Goal: Task Accomplishment & Management: Use online tool/utility

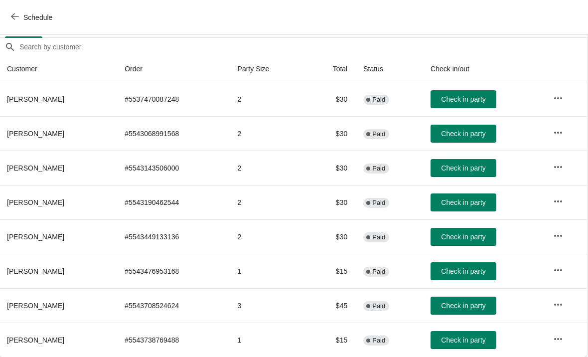
scroll to position [83, 0]
click at [481, 239] on span "Check in party" at bounding box center [464, 237] width 44 height 8
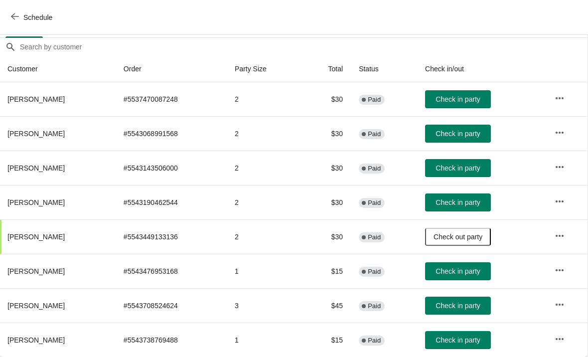
click at [156, 2] on div "Schedule" at bounding box center [294, 17] width 588 height 35
click at [467, 134] on span "Check in party" at bounding box center [458, 134] width 44 height 8
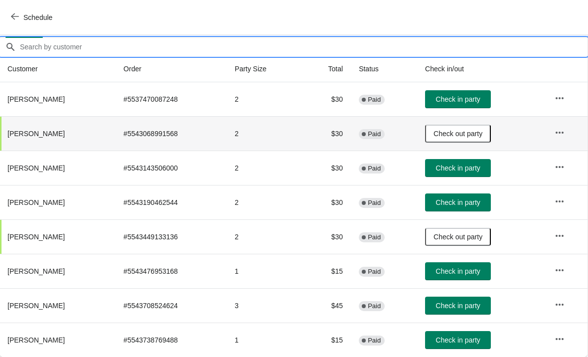
click at [145, 55] on input "Orders filter search" at bounding box center [303, 47] width 568 height 18
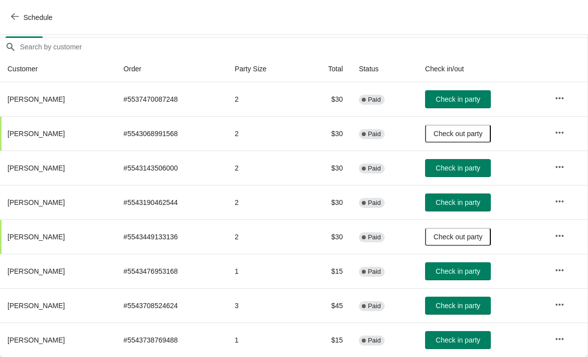
click at [472, 159] on button "Check in party" at bounding box center [458, 168] width 66 height 18
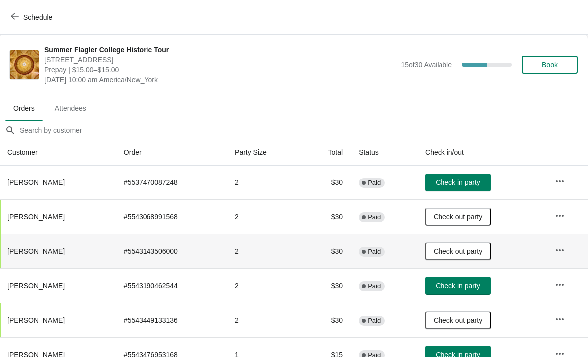
scroll to position [0, 0]
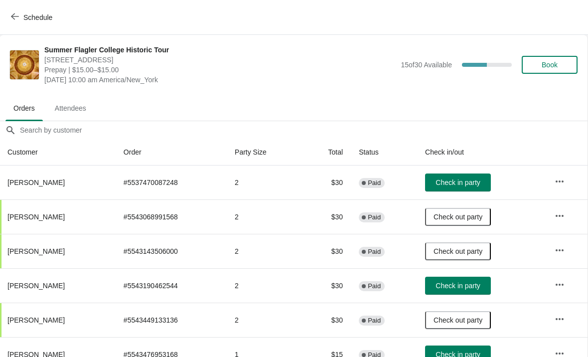
click at [305, 71] on span "Prepay | $15.00–$15.00" at bounding box center [220, 70] width 352 height 10
click at [488, 189] on button "Check in party" at bounding box center [458, 183] width 66 height 18
click at [291, 108] on ul "Orders Attendees" at bounding box center [293, 108] width 580 height 26
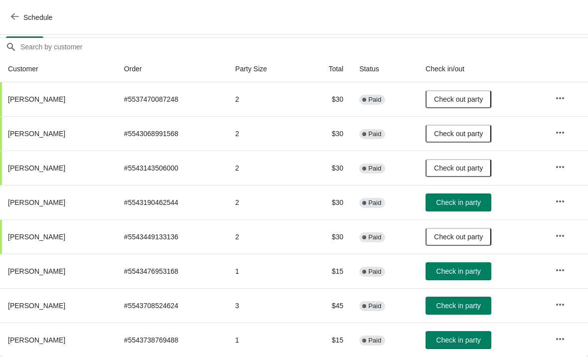
scroll to position [83, 0]
click at [472, 270] on span "Check in party" at bounding box center [458, 271] width 44 height 8
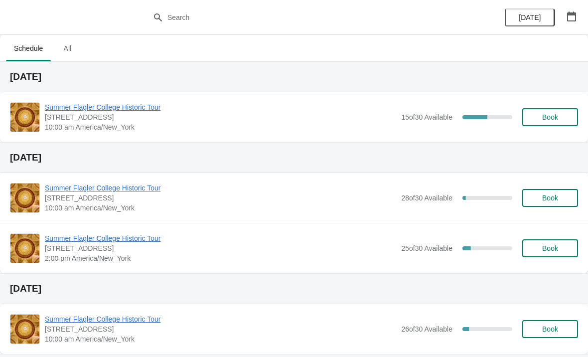
click at [81, 111] on span "Summer Flagler College Historic Tour" at bounding box center [221, 107] width 352 height 10
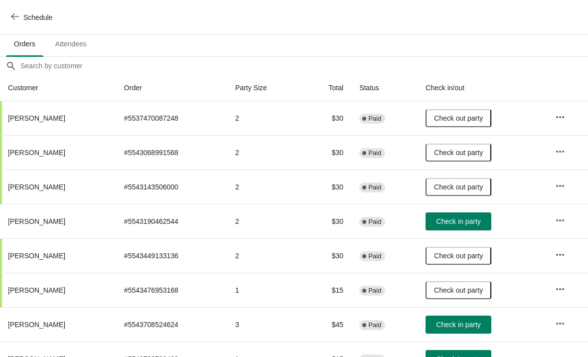
scroll to position [65, 0]
click at [467, 227] on button "Check in party" at bounding box center [459, 221] width 66 height 18
click at [467, 228] on button "Check in party" at bounding box center [459, 221] width 66 height 18
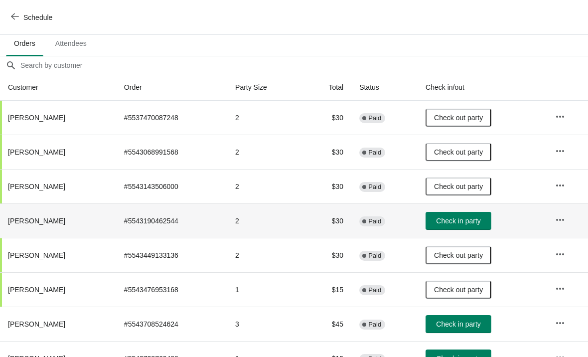
click at [461, 219] on span "Check in party" at bounding box center [458, 221] width 44 height 8
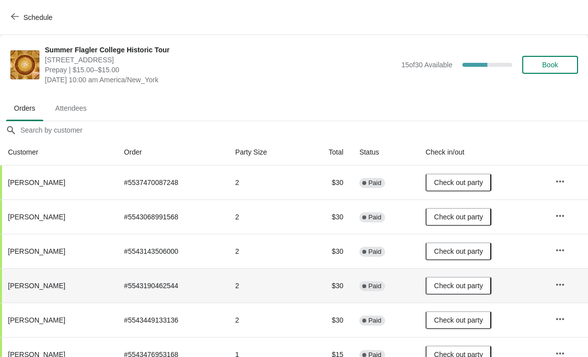
scroll to position [0, 0]
click at [553, 64] on span "Book" at bounding box center [550, 65] width 16 height 8
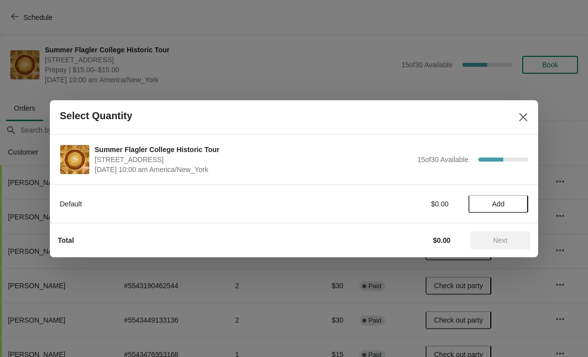
click at [508, 199] on button "Add" at bounding box center [499, 204] width 60 height 18
click at [524, 198] on div "1" at bounding box center [499, 203] width 60 height 10
click at [529, 205] on div "Default $15.00 1" at bounding box center [294, 203] width 489 height 38
click at [504, 205] on div "1" at bounding box center [499, 203] width 60 height 10
click at [518, 201] on icon at bounding box center [516, 203] width 10 height 10
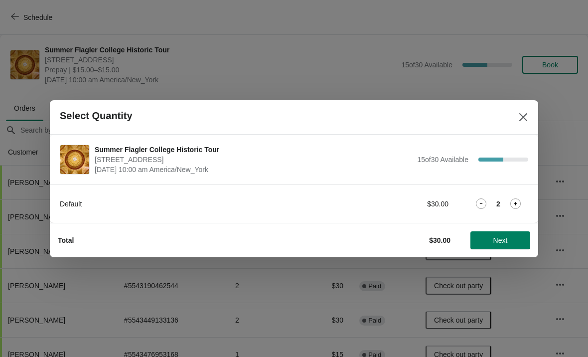
click at [508, 236] on span "Next" at bounding box center [501, 240] width 14 height 8
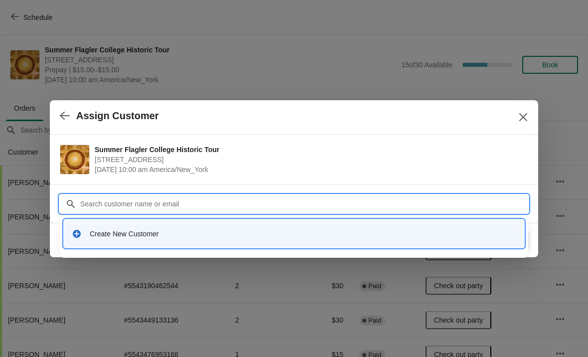
click at [212, 232] on div "Create New Customer" at bounding box center [303, 234] width 427 height 10
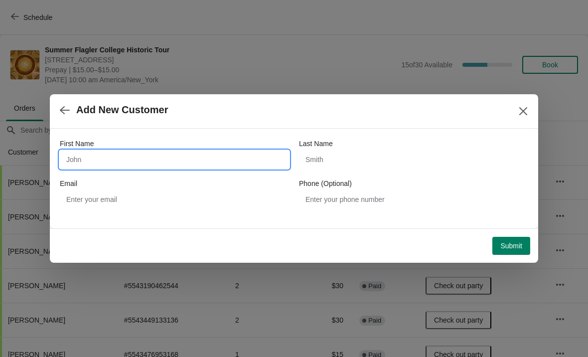
click at [183, 158] on input "First Name" at bounding box center [174, 160] width 229 height 18
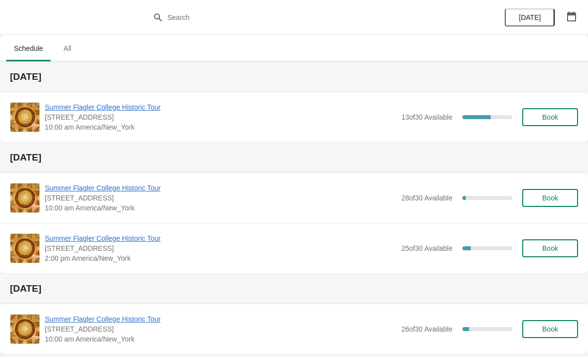
click at [53, 117] on span "[STREET_ADDRESS]" at bounding box center [221, 117] width 352 height 10
click at [62, 108] on span "Summer Flagler College Historic Tour" at bounding box center [221, 107] width 352 height 10
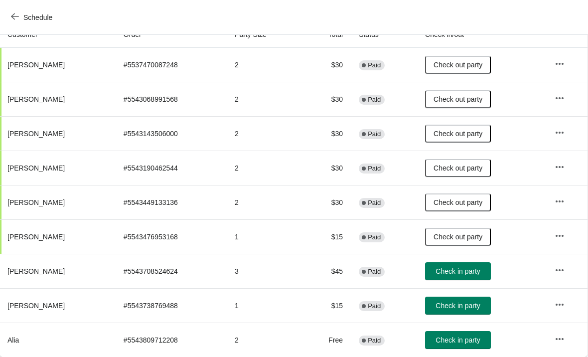
scroll to position [118, 0]
click at [465, 340] on span "Check in party" at bounding box center [458, 340] width 44 height 8
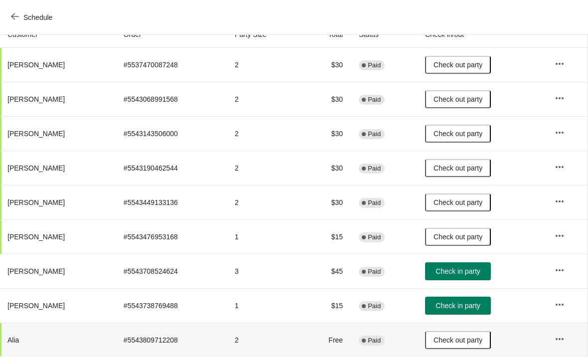
click at [473, 269] on span "Check in party" at bounding box center [458, 271] width 44 height 8
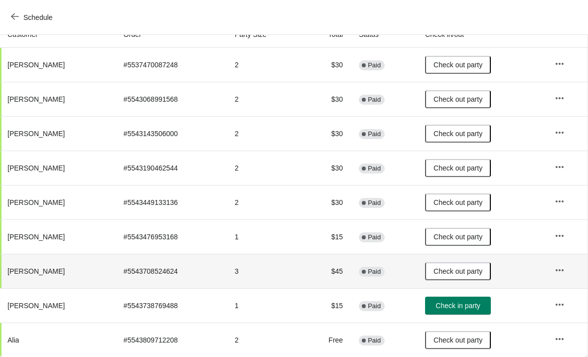
click at [476, 308] on span "Check in party" at bounding box center [458, 306] width 44 height 8
